Goal: Navigation & Orientation: Find specific page/section

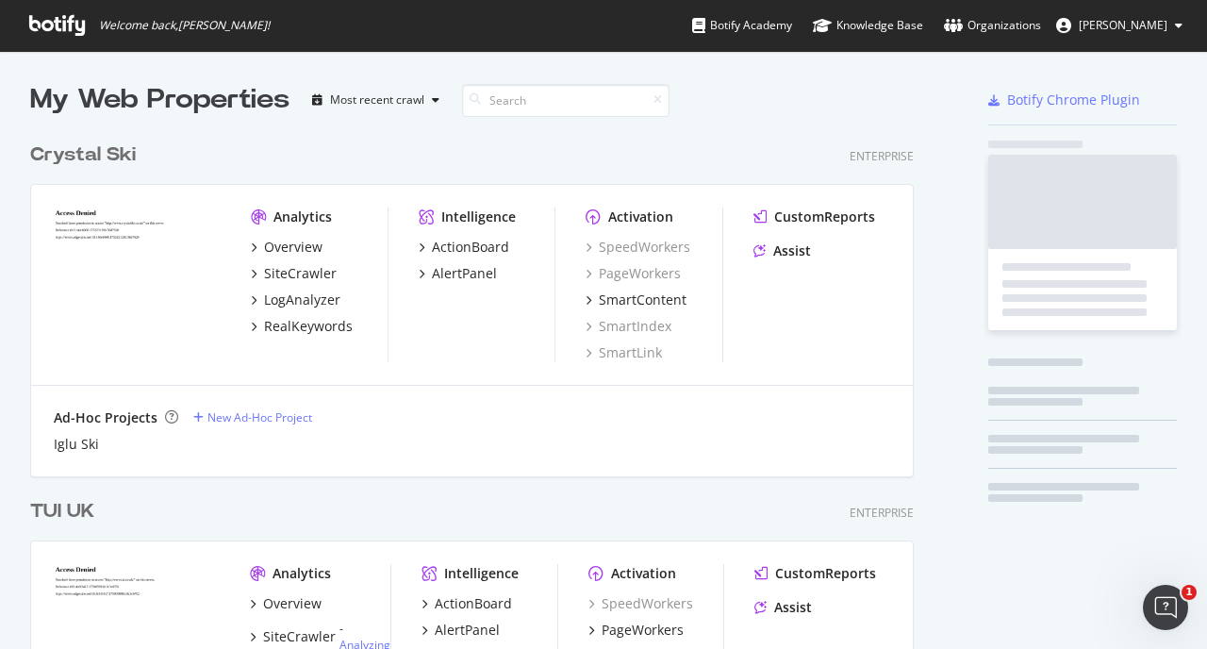
scroll to position [5030, 884]
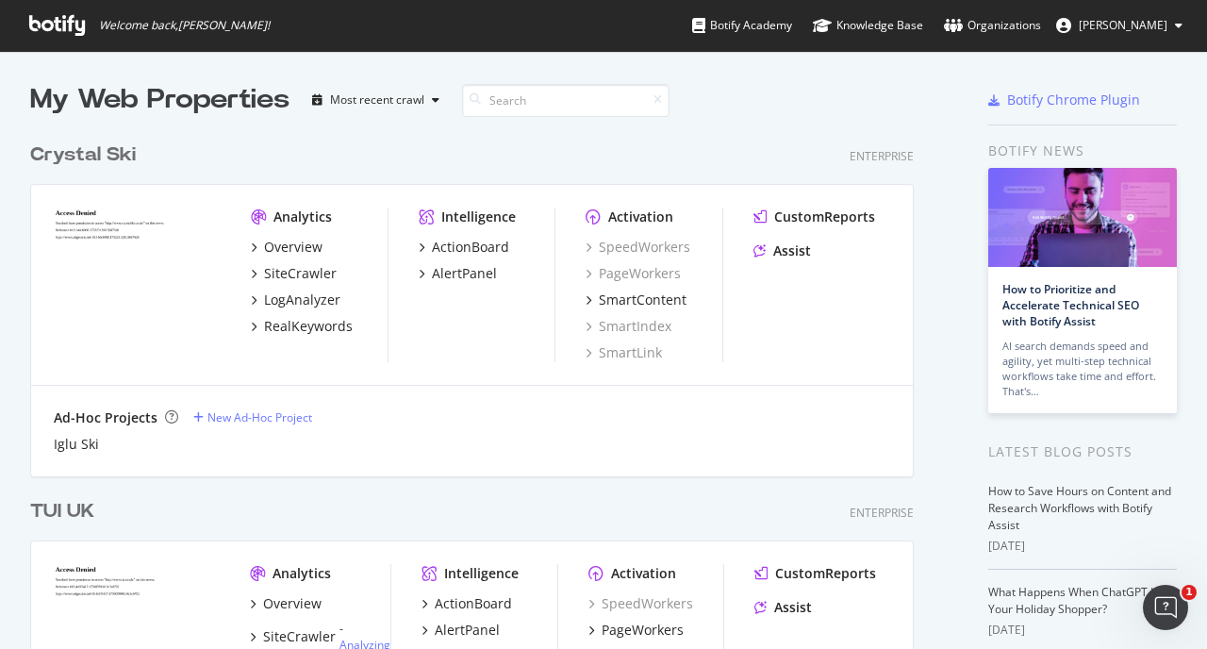
click at [58, 26] on icon at bounding box center [57, 25] width 56 height 21
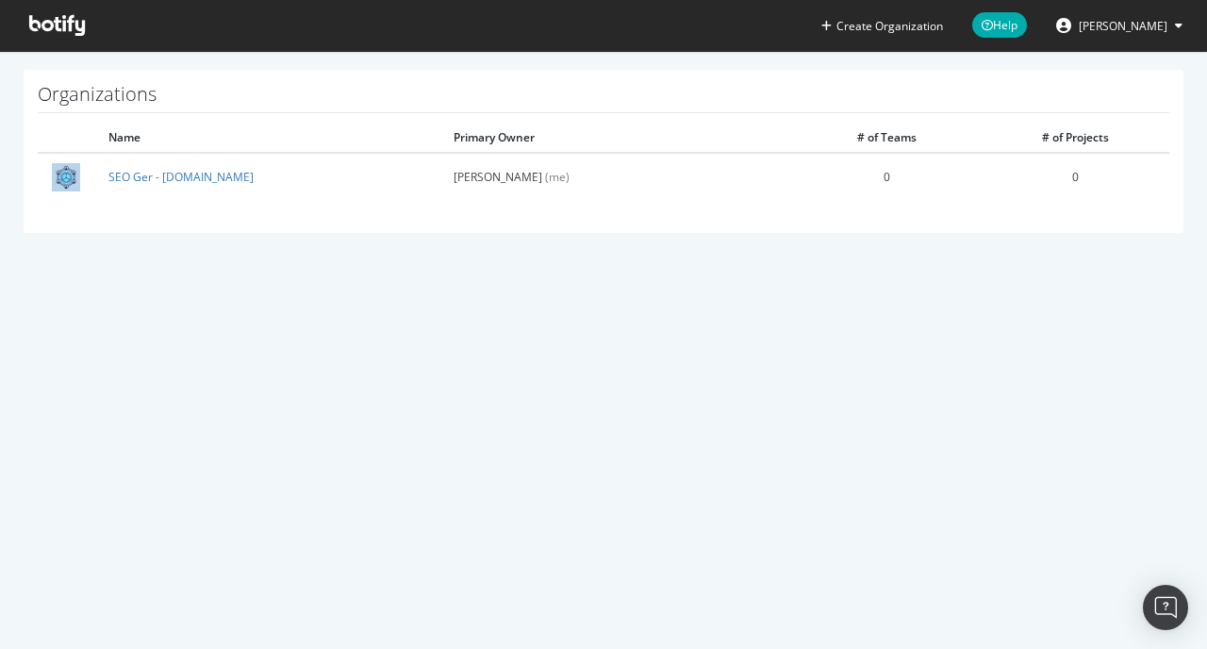
click at [1159, 18] on span "[PERSON_NAME]" at bounding box center [1123, 26] width 89 height 16
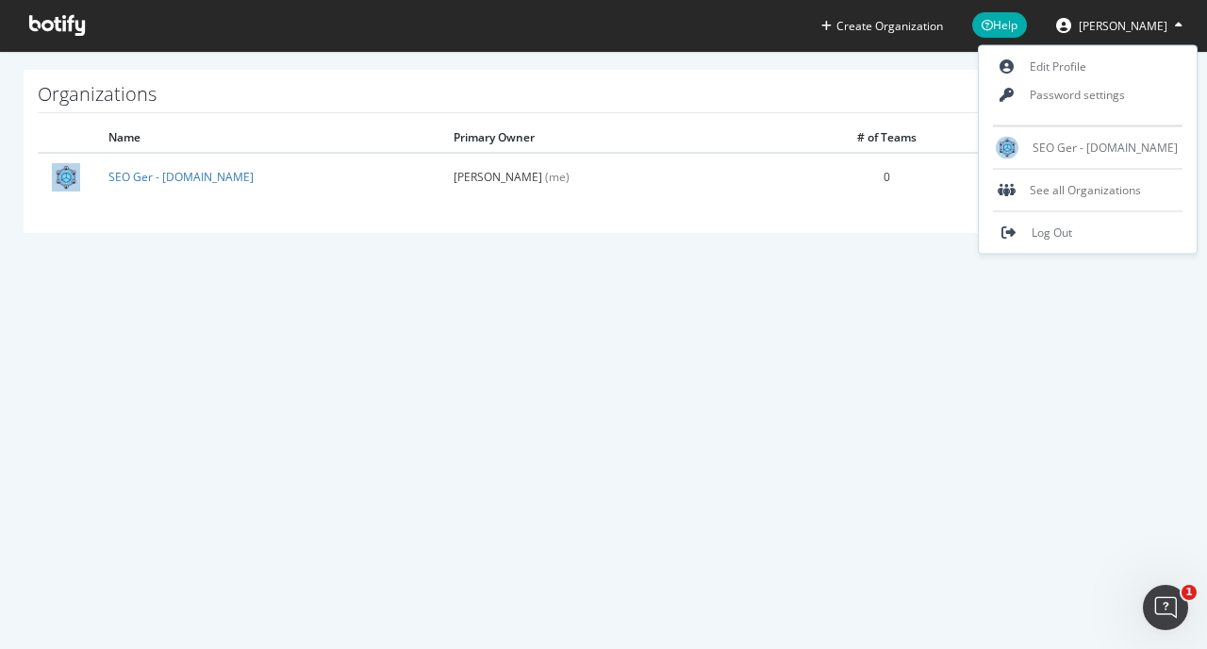
click at [775, 67] on section "Organizations Name Primary Owner # of Teams # of Projects [PERSON_NAME][DOMAIN_…" at bounding box center [603, 161] width 1207 height 220
